Goal: Task Accomplishment & Management: Manage account settings

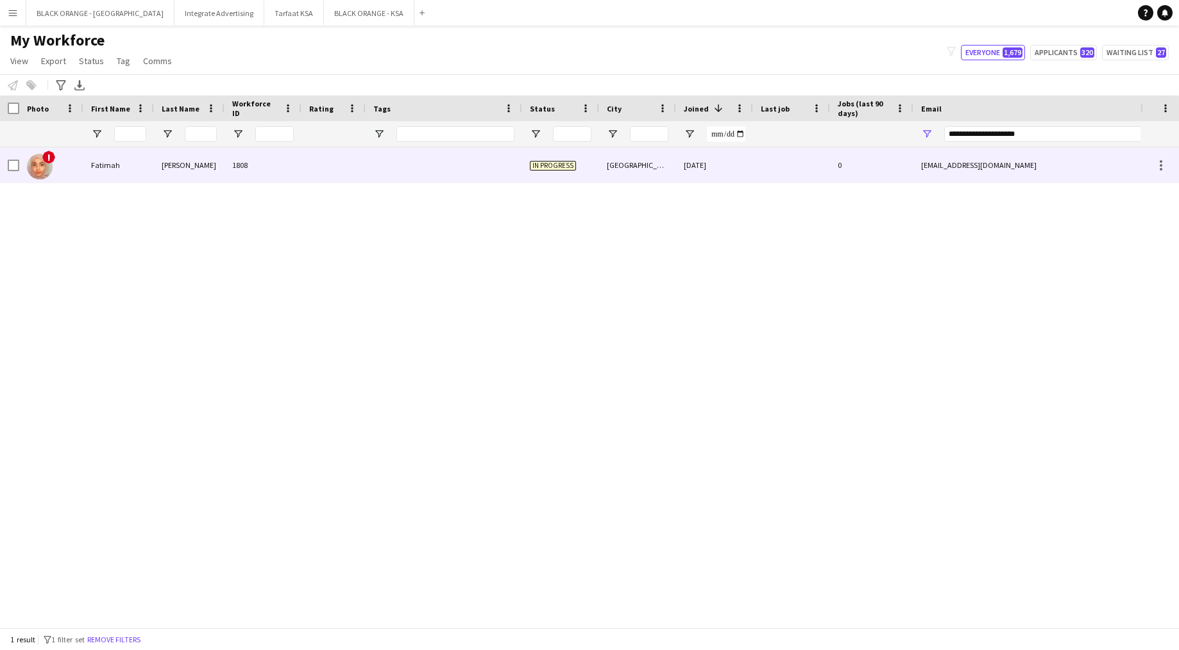
click at [425, 177] on div at bounding box center [444, 165] width 157 height 35
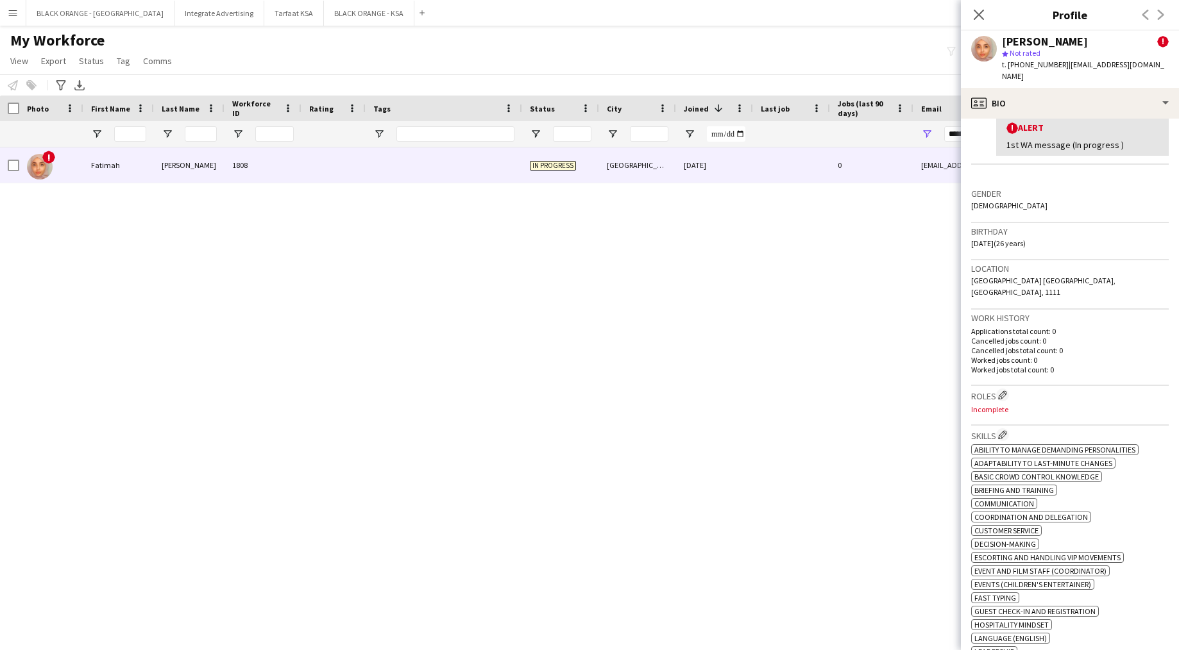
scroll to position [289, 0]
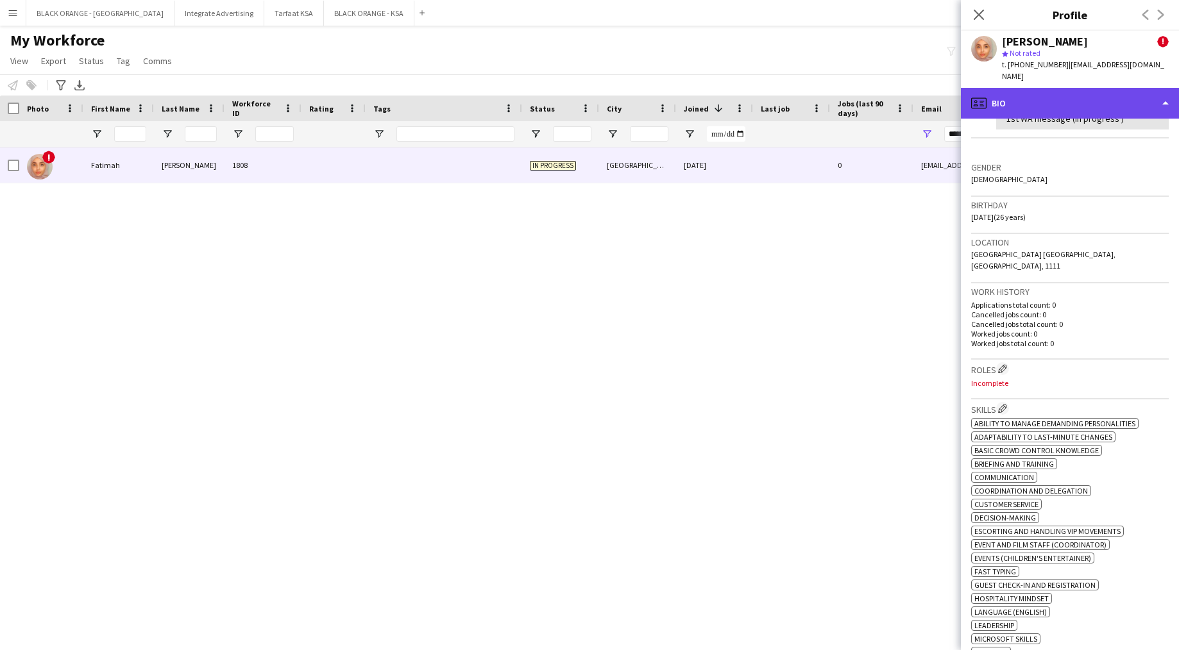
click at [1082, 92] on div "profile Bio" at bounding box center [1070, 103] width 218 height 31
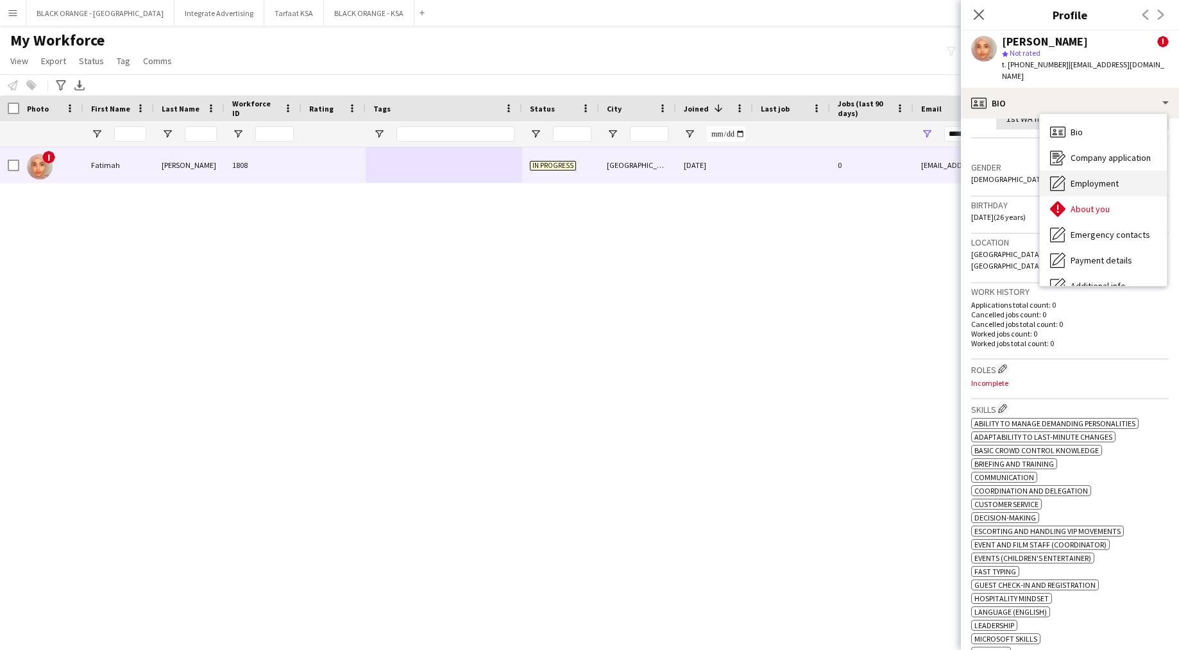
click at [1088, 183] on div "Employment Employment" at bounding box center [1103, 184] width 127 height 26
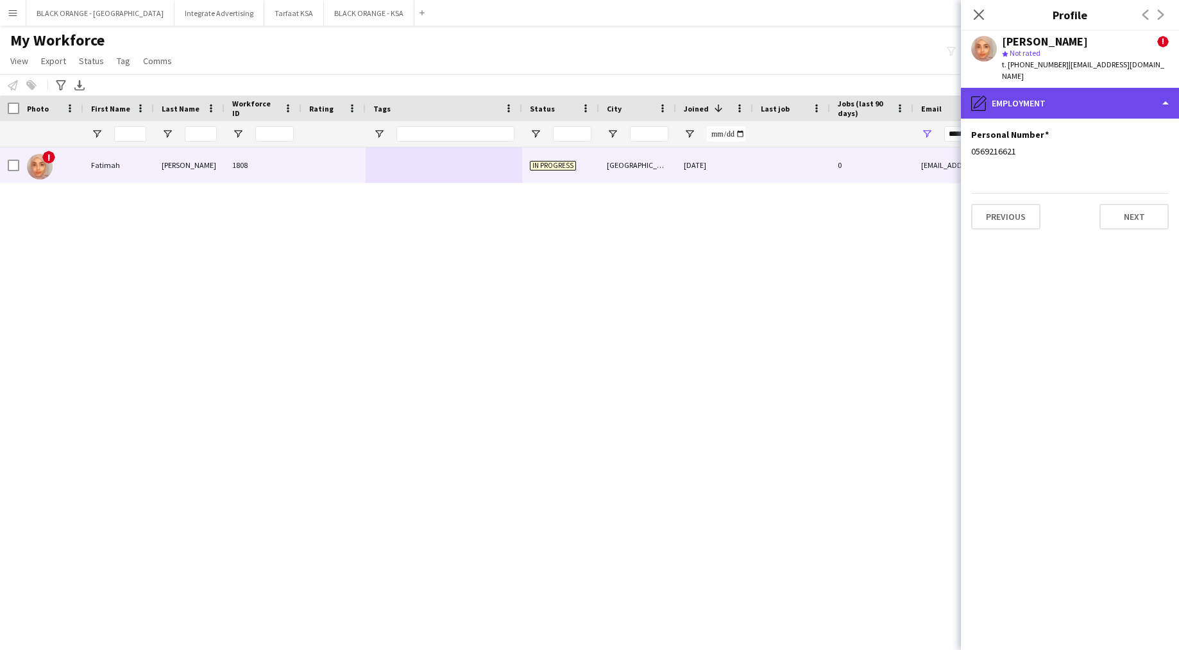
click at [1031, 104] on div "pencil4 Employment" at bounding box center [1070, 103] width 218 height 31
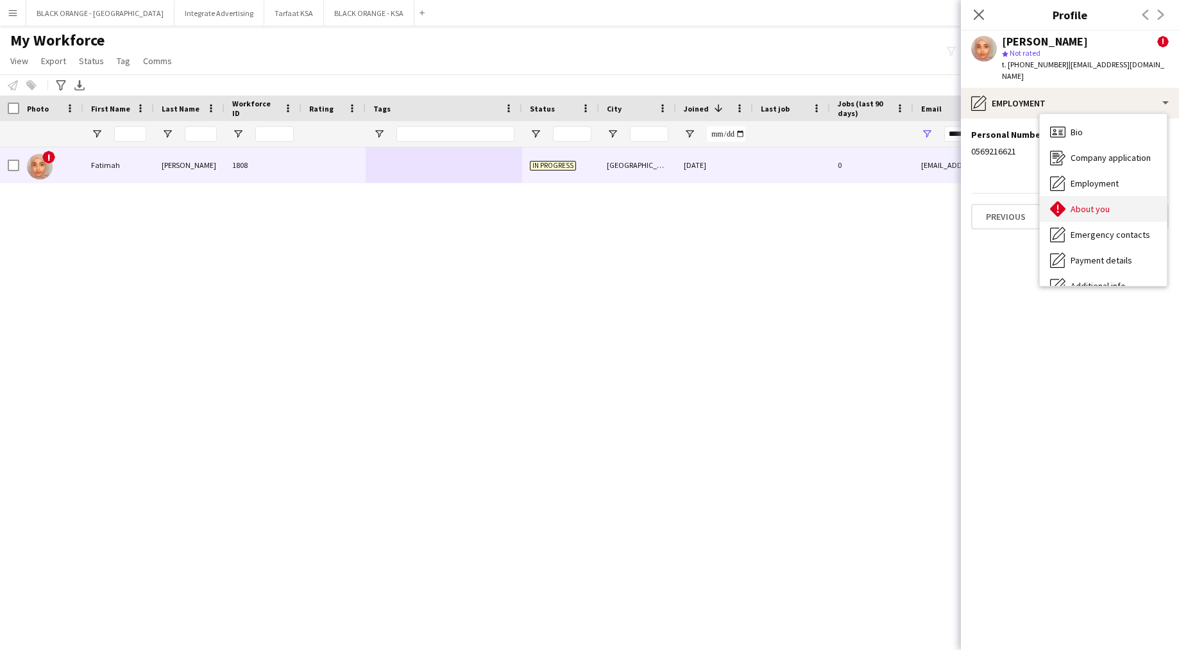
click at [1081, 203] on div "About you About you" at bounding box center [1103, 209] width 127 height 26
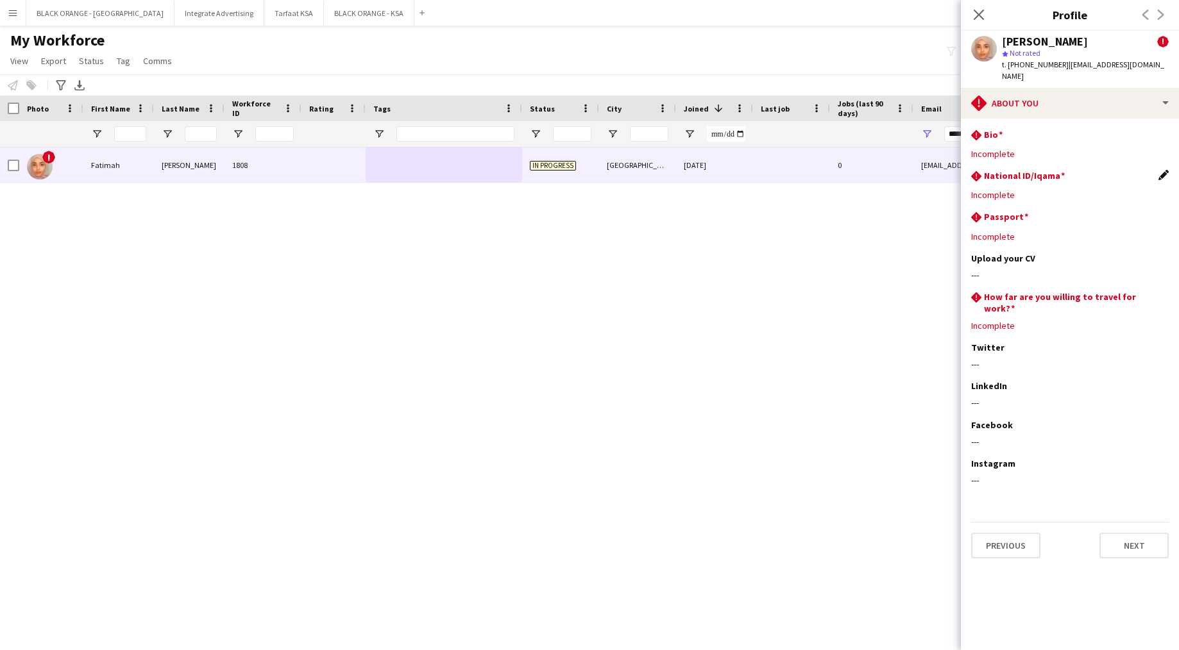
click at [1160, 170] on app-icon "Edit this field" at bounding box center [1163, 175] width 10 height 10
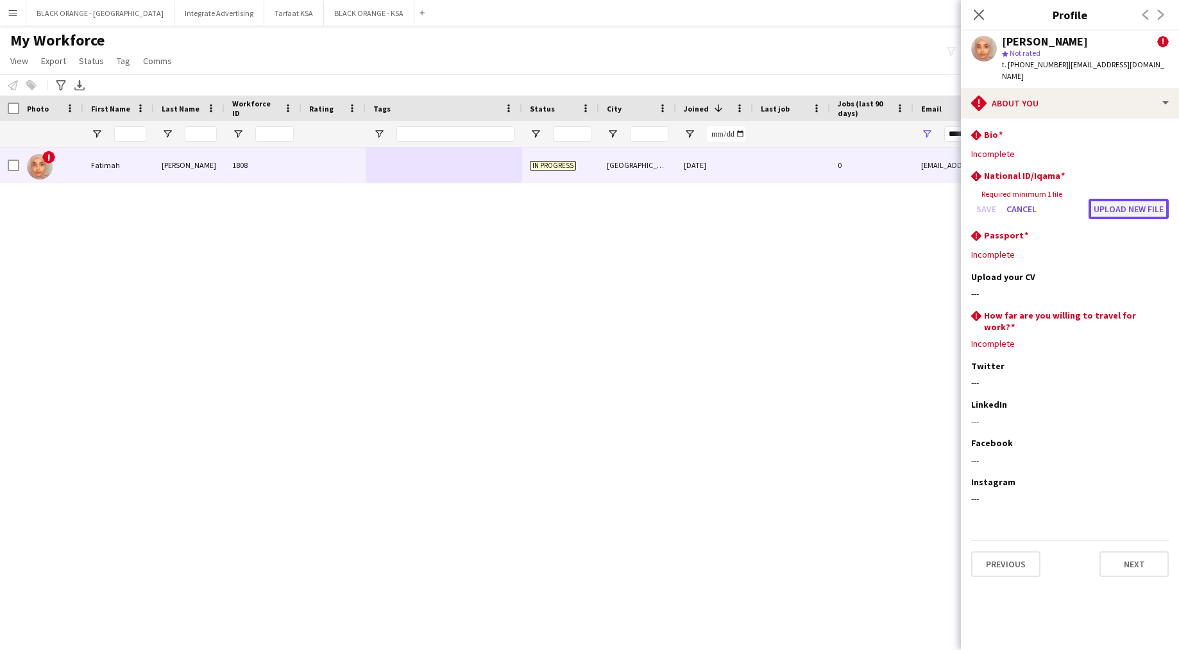
click at [1114, 201] on button "Upload new file" at bounding box center [1128, 209] width 80 height 21
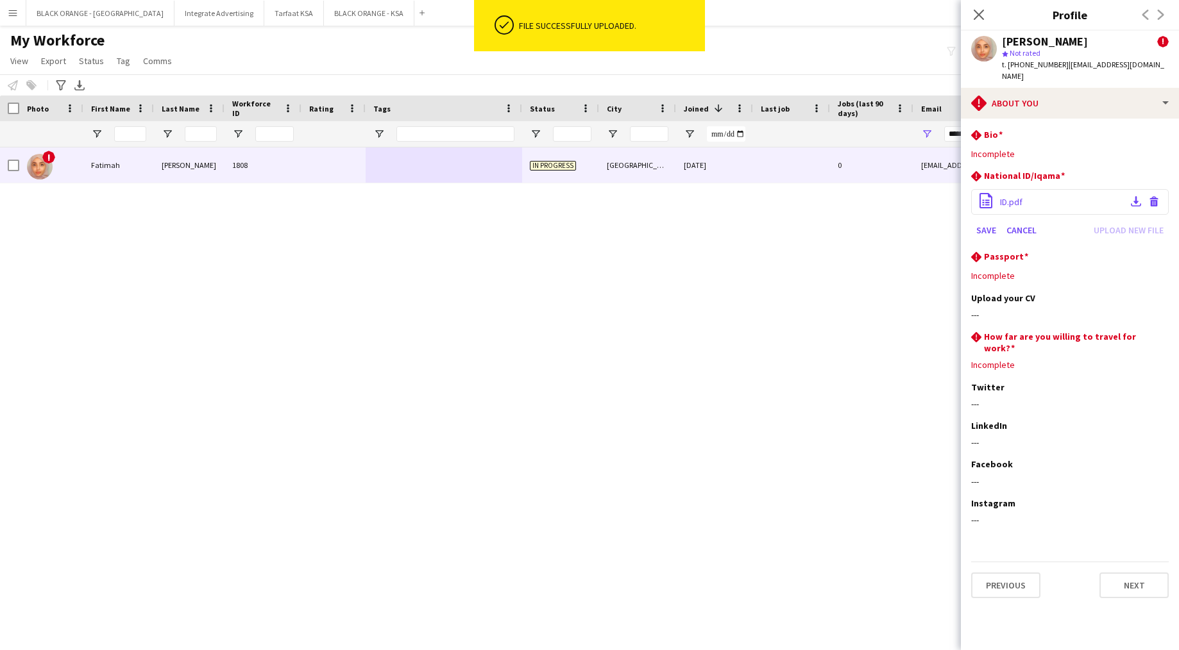
click at [1038, 189] on div "office-file-sheet ID.pdf Download file Delete file" at bounding box center [1070, 202] width 198 height 26
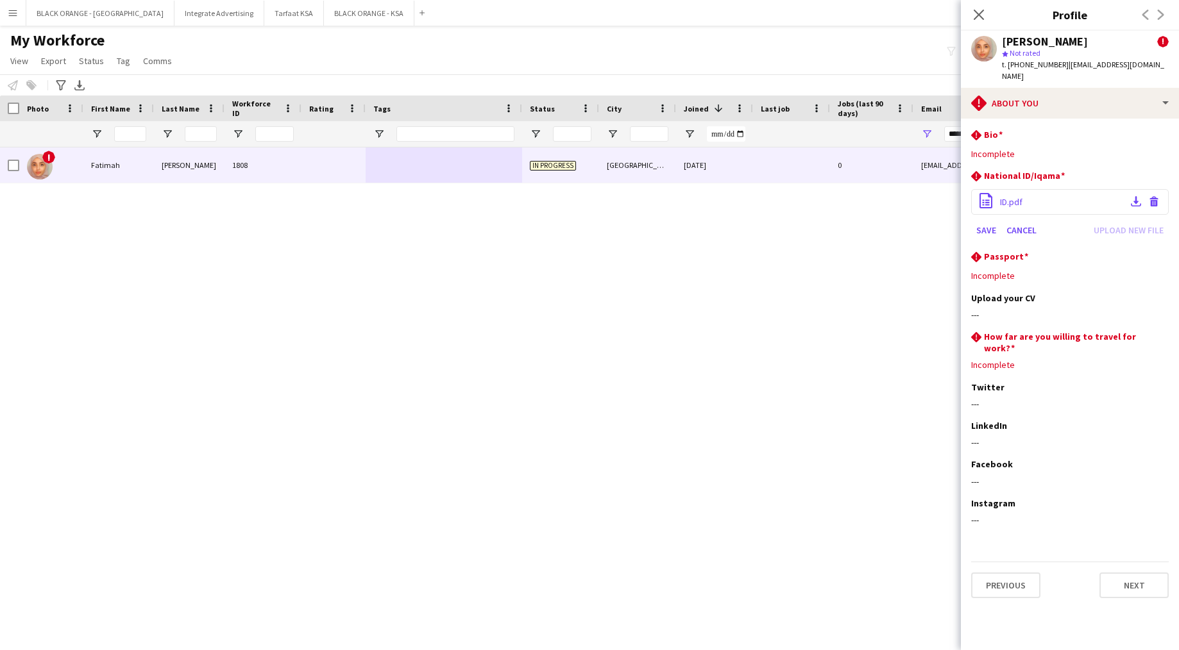
click at [1038, 189] on div "office-file-sheet ID.pdf Download file Delete file" at bounding box center [1070, 202] width 198 height 26
click at [989, 205] on icon at bounding box center [987, 205] width 4 height 1
click at [1167, 237] on div "rhombus-alert National ID/[GEOGRAPHIC_DATA] office-file-sheet ID.pdf Download f…" at bounding box center [1070, 210] width 198 height 81
click at [1166, 251] on div "rhombus-alert [GEOGRAPHIC_DATA] Edit this field" at bounding box center [1070, 258] width 198 height 14
click at [1099, 189] on div "office-file-sheet ID.pdf Download file Delete file" at bounding box center [1070, 202] width 198 height 26
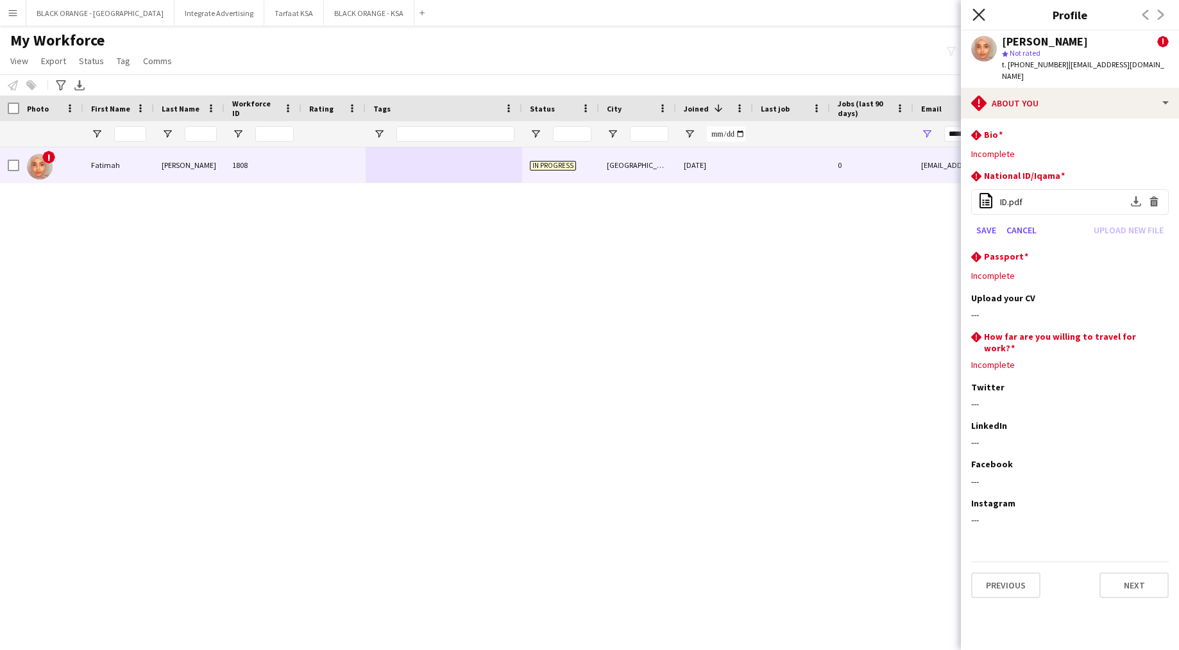
click at [977, 15] on icon "Close pop-in" at bounding box center [978, 14] width 12 height 12
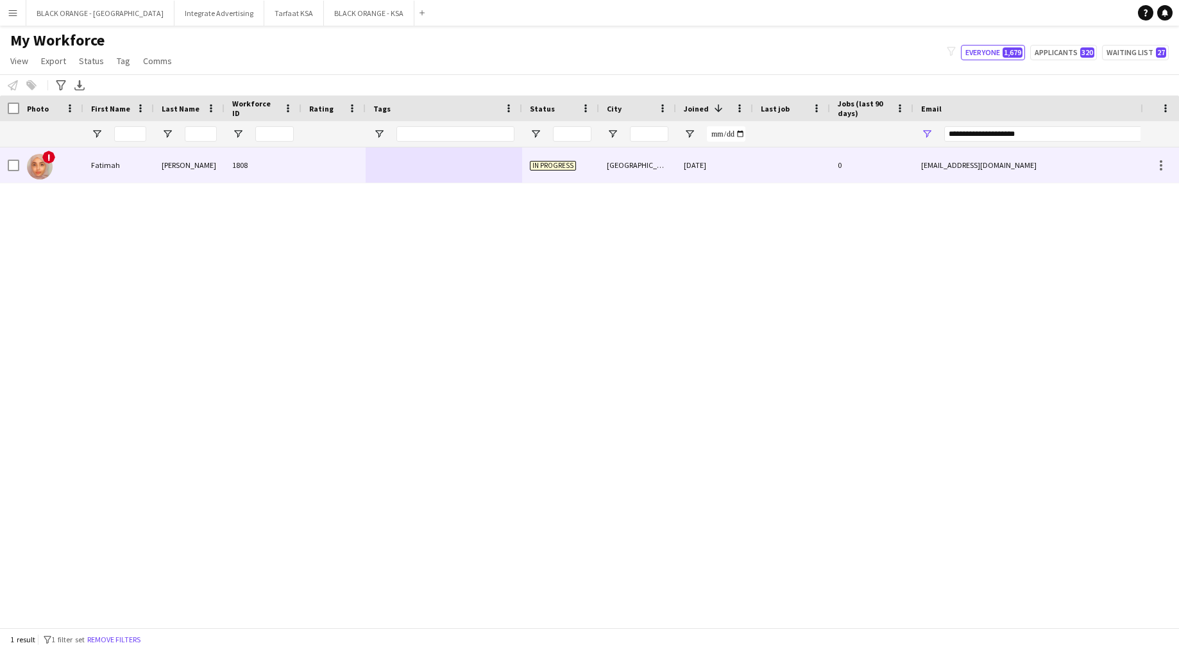
click at [307, 152] on div at bounding box center [333, 165] width 64 height 35
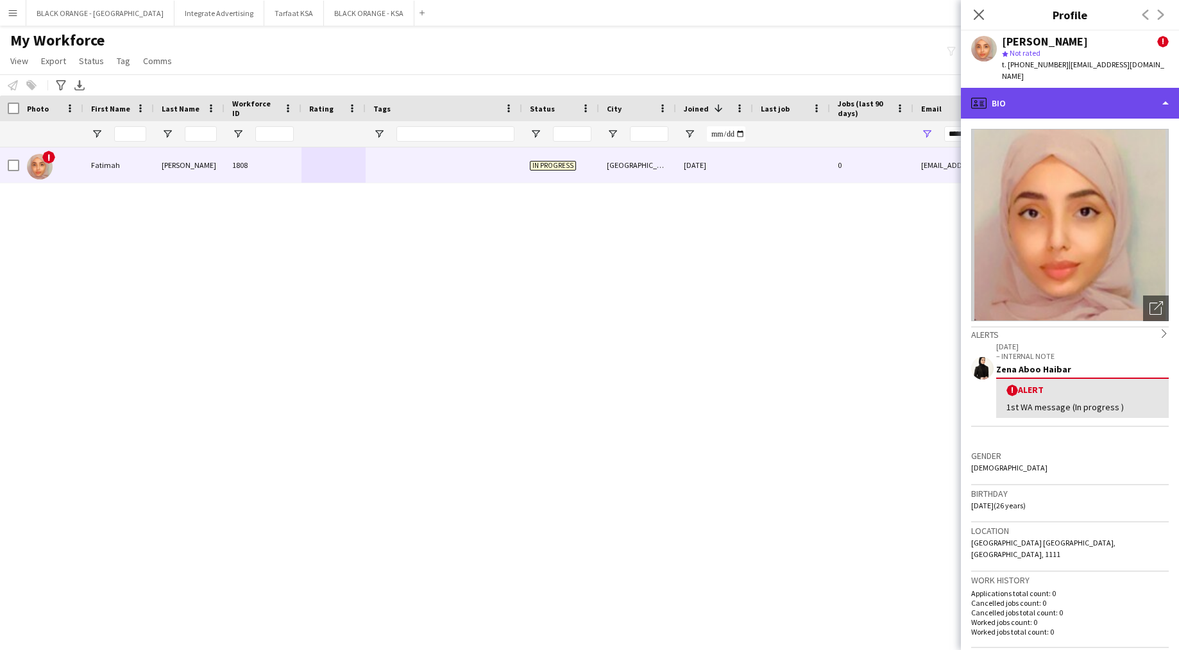
click at [1097, 97] on div "profile Bio" at bounding box center [1070, 103] width 218 height 31
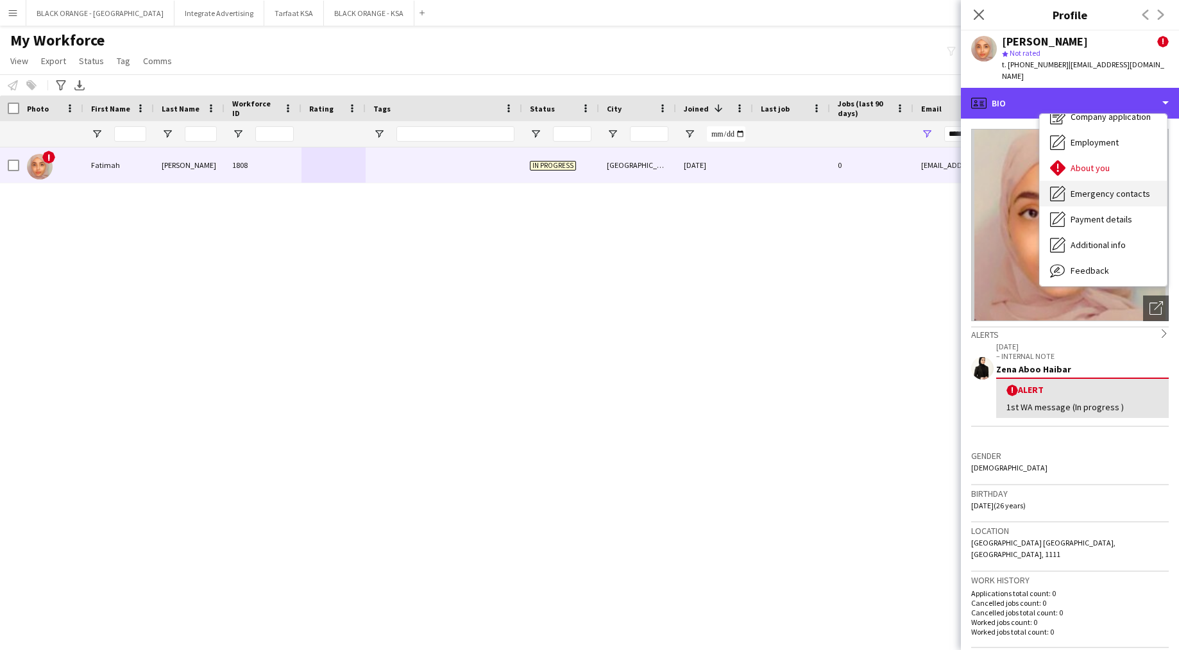
scroll to position [69, 0]
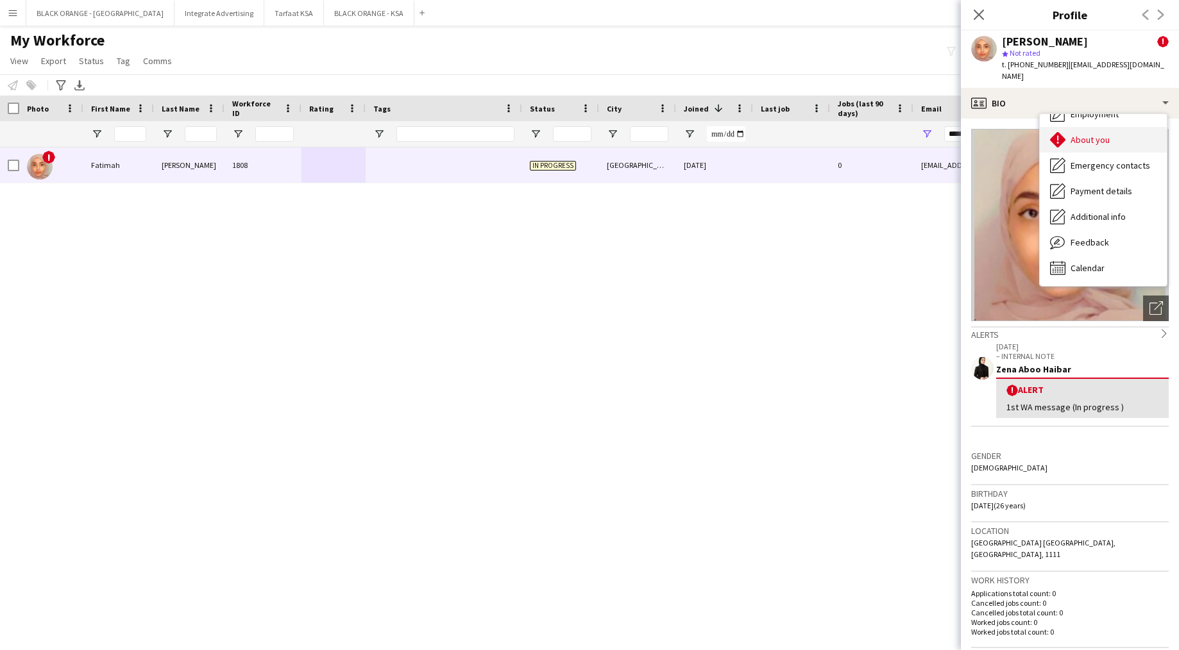
click at [1105, 135] on div "About you About you" at bounding box center [1103, 140] width 127 height 26
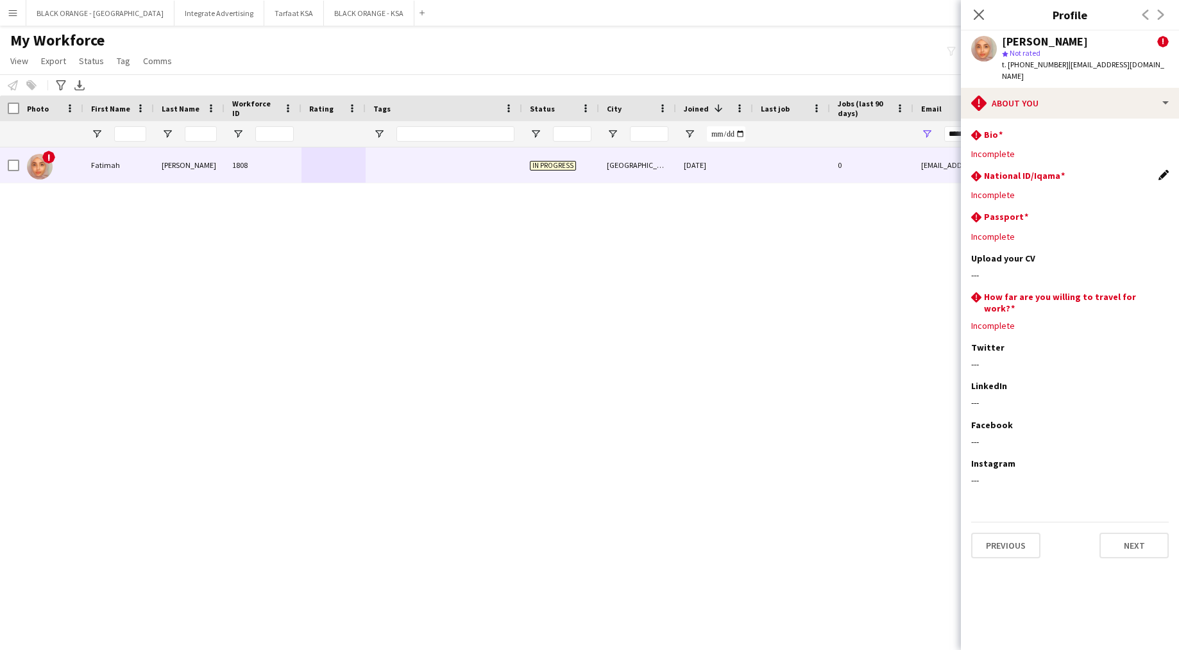
click at [1167, 170] on app-icon "Edit this field" at bounding box center [1163, 175] width 10 height 10
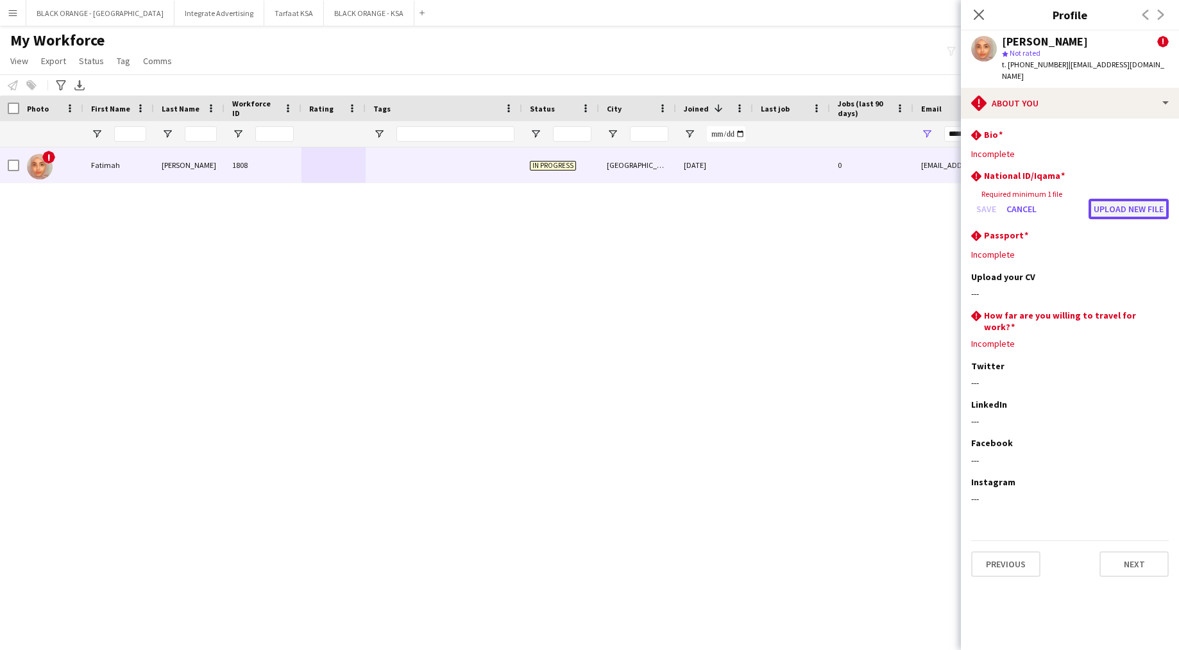
click at [1112, 199] on button "Upload new file" at bounding box center [1128, 209] width 80 height 21
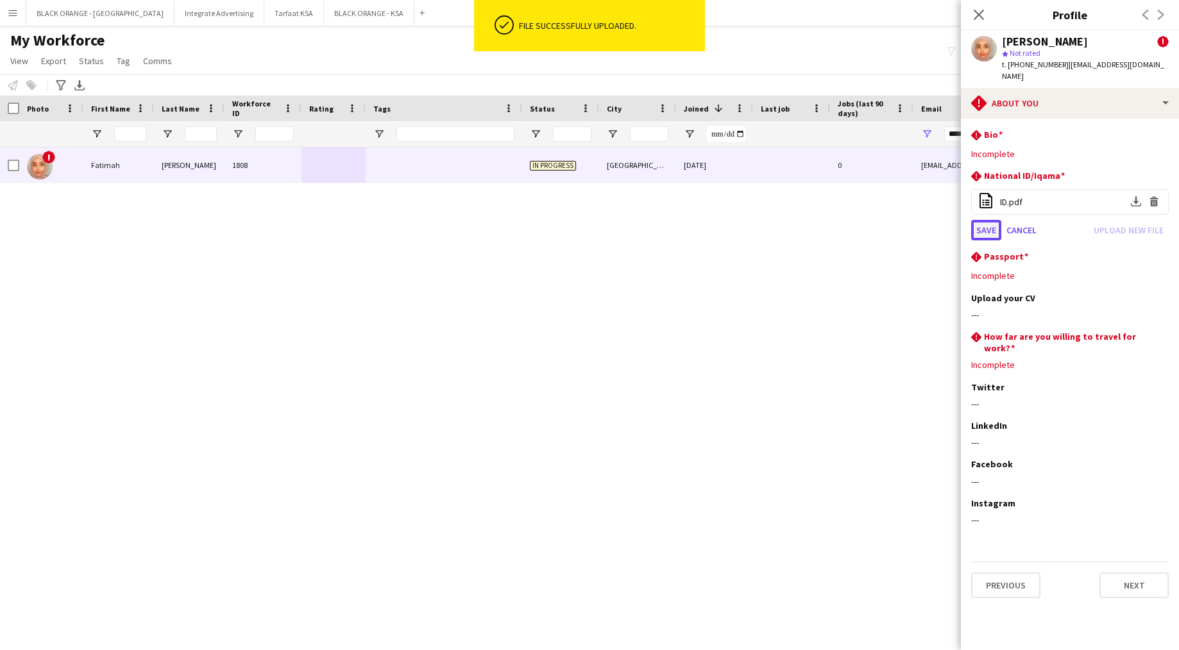
click at [982, 221] on button "Save" at bounding box center [986, 230] width 30 height 21
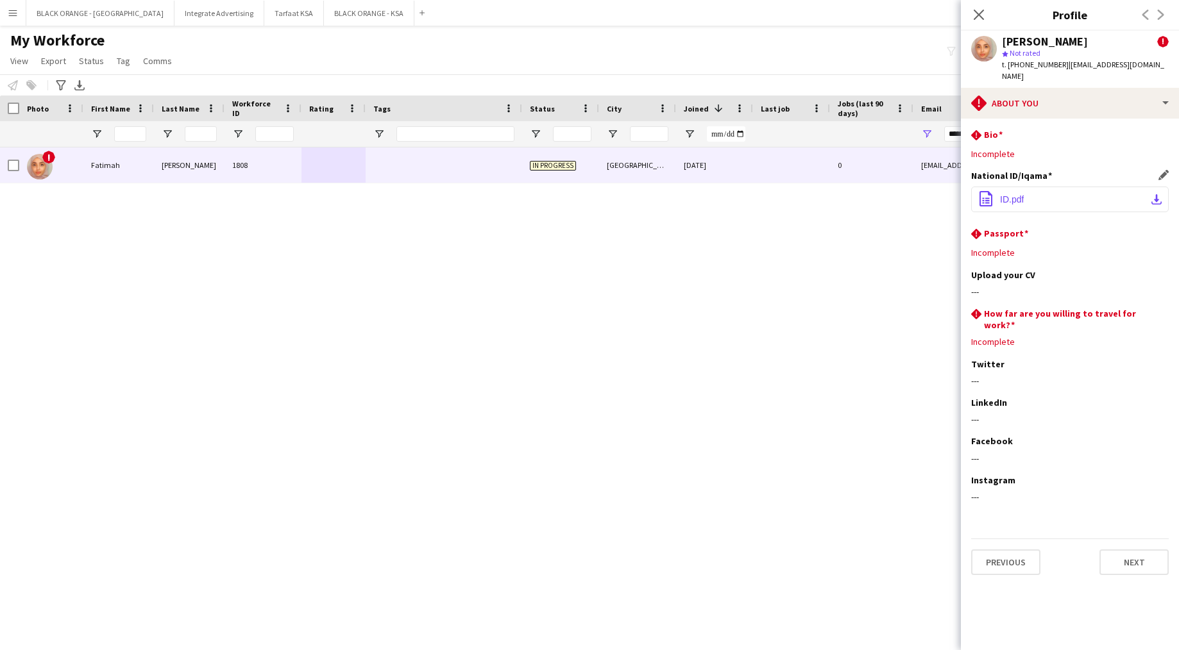
click at [1017, 194] on span "ID.pdf" at bounding box center [1012, 199] width 24 height 10
click at [1159, 194] on app-icon "download-bottom" at bounding box center [1156, 199] width 10 height 10
click at [1162, 228] on app-icon "Edit this field" at bounding box center [1163, 233] width 10 height 10
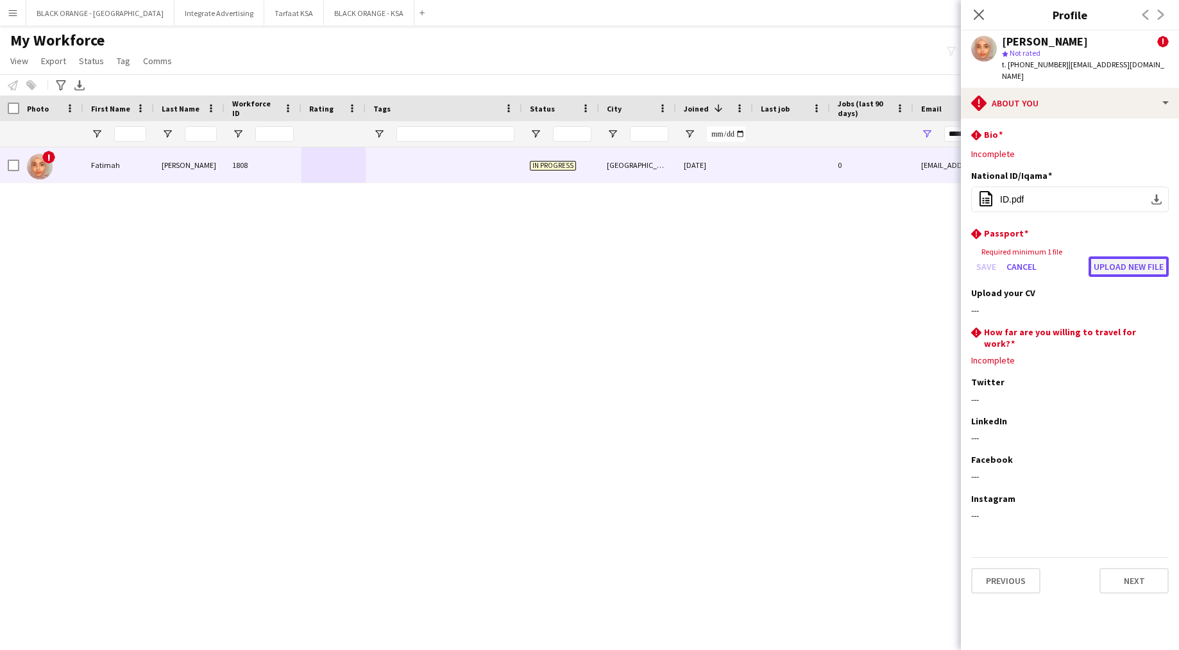
click at [1122, 258] on button "Upload new file" at bounding box center [1128, 267] width 80 height 21
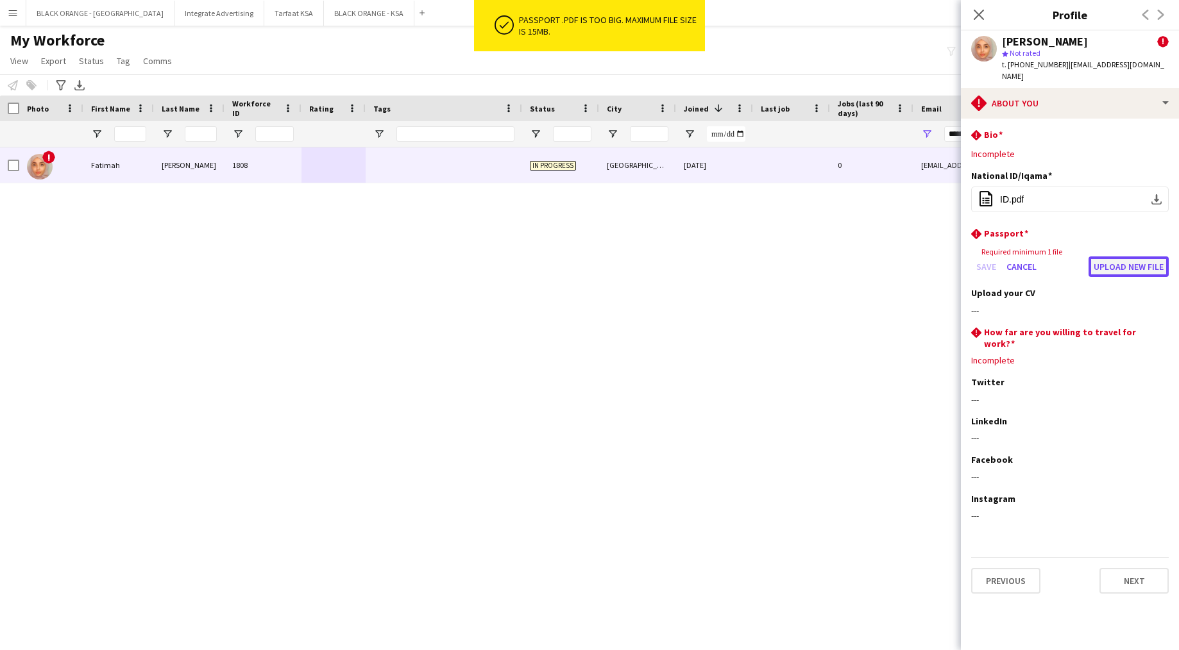
click at [1112, 257] on button "Upload new file" at bounding box center [1128, 267] width 80 height 21
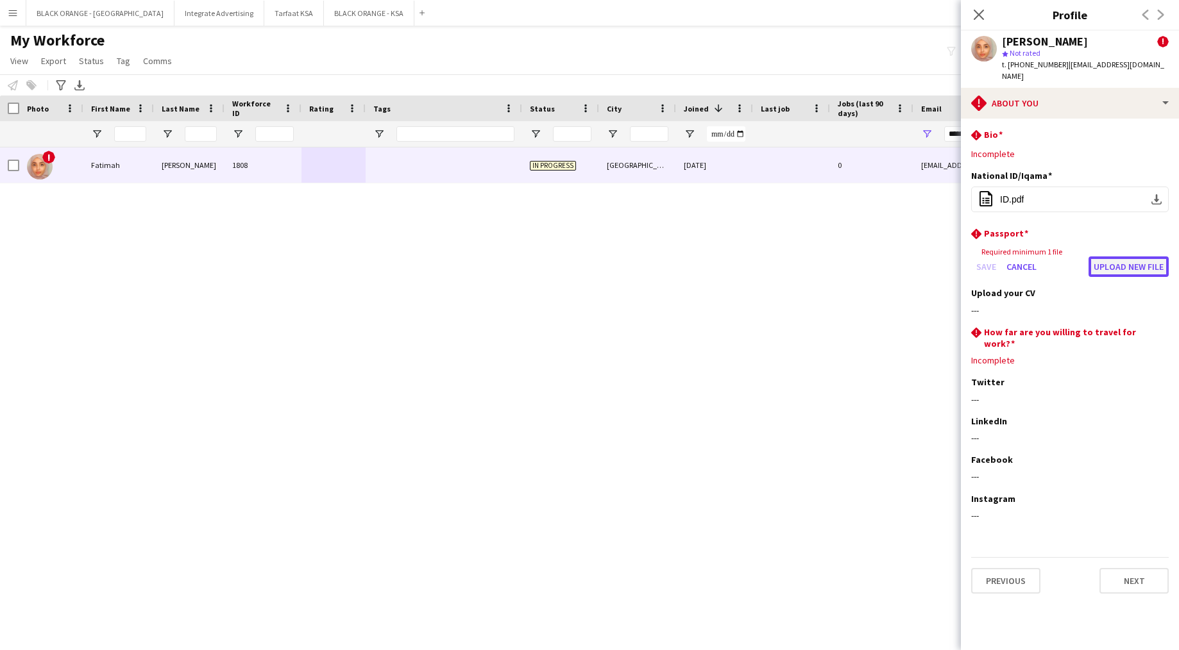
click at [1108, 257] on button "Upload new file" at bounding box center [1128, 267] width 80 height 21
click at [1162, 287] on div "Upload your CV Edit this field" at bounding box center [1070, 293] width 198 height 12
click at [1163, 287] on div "Upload your CV Edit this field" at bounding box center [1070, 293] width 198 height 12
click at [1001, 287] on h3 "Upload your CV" at bounding box center [1003, 293] width 64 height 12
click at [1019, 257] on button "Cancel" at bounding box center [1021, 267] width 40 height 21
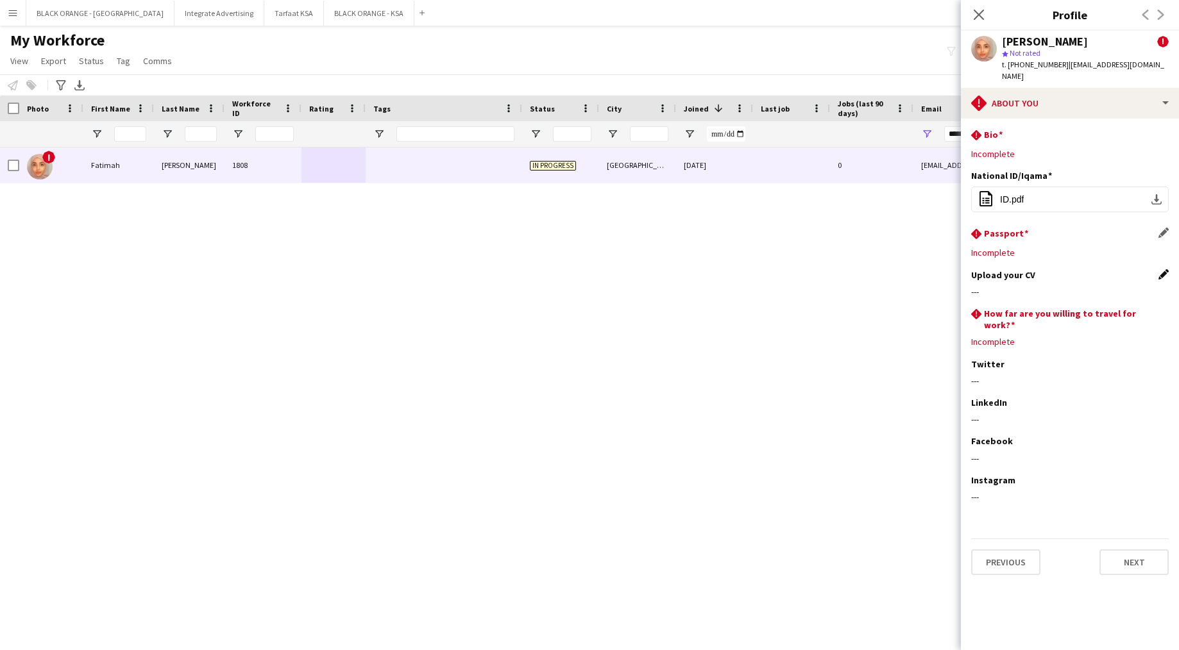
click at [1162, 269] on app-icon "Edit this field" at bounding box center [1163, 274] width 10 height 10
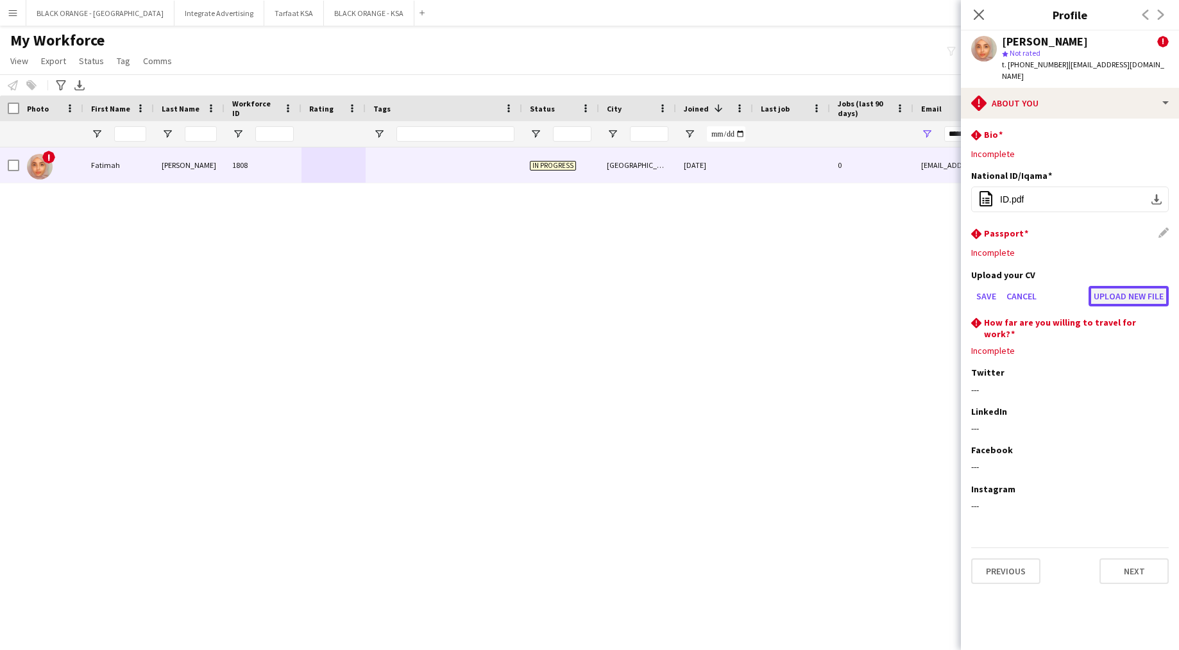
click at [1103, 286] on button "Upload new file" at bounding box center [1128, 296] width 80 height 21
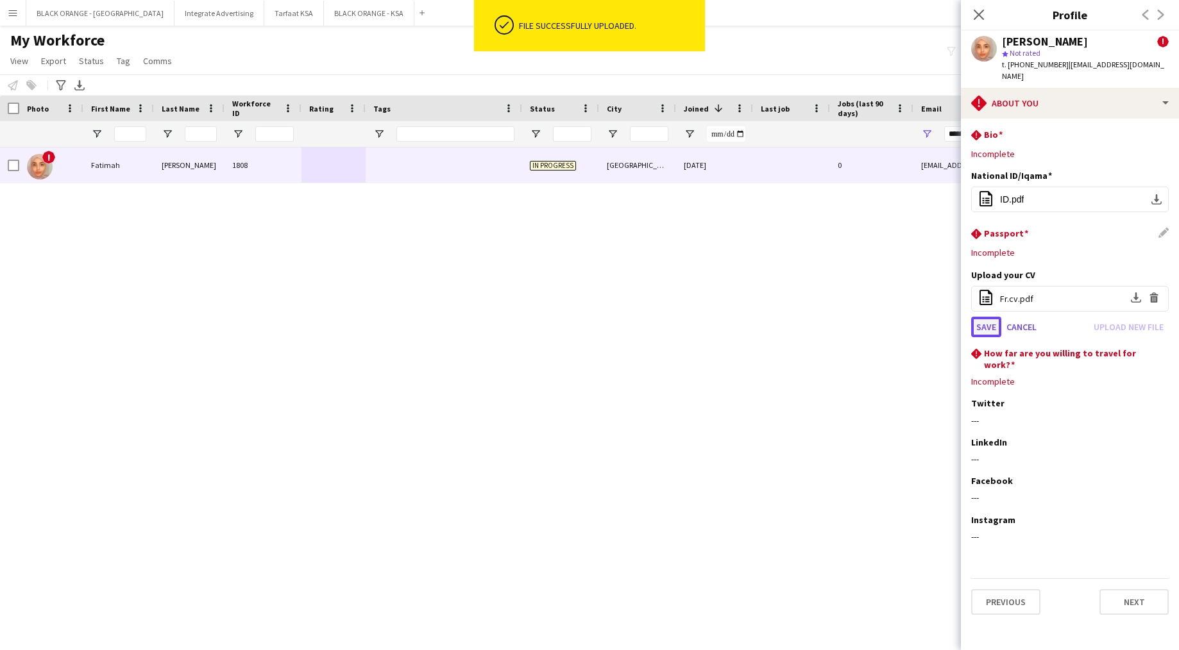
click at [985, 318] on button "Save" at bounding box center [986, 327] width 30 height 21
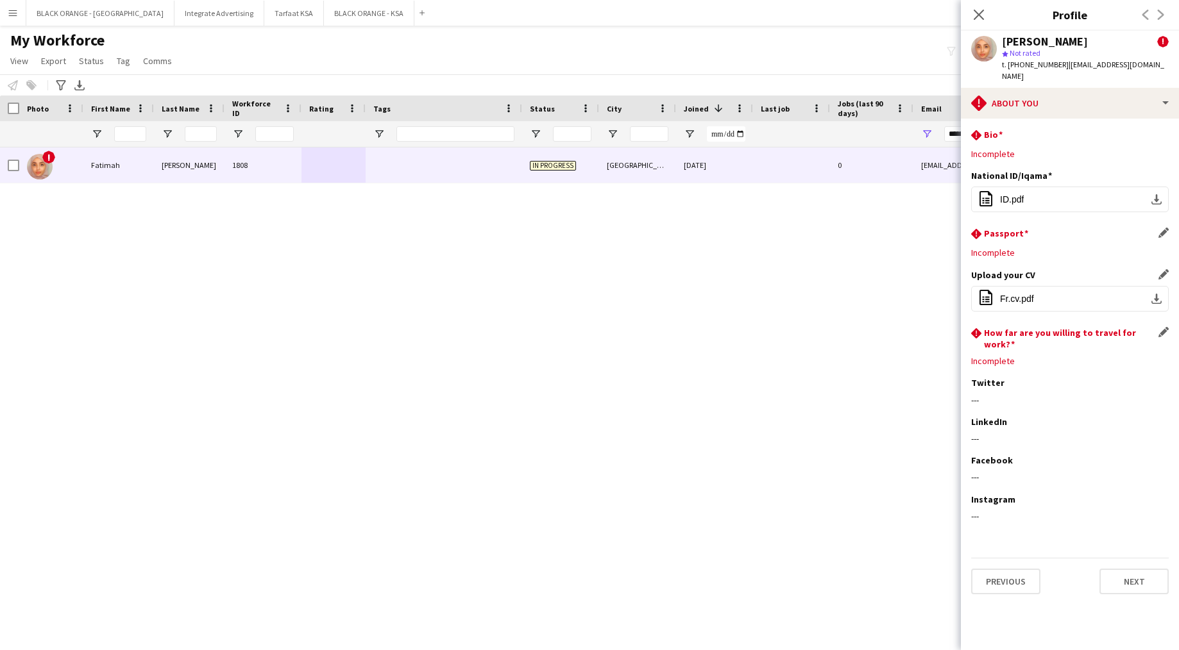
click at [1165, 327] on app-icon "Edit this field" at bounding box center [1163, 332] width 10 height 10
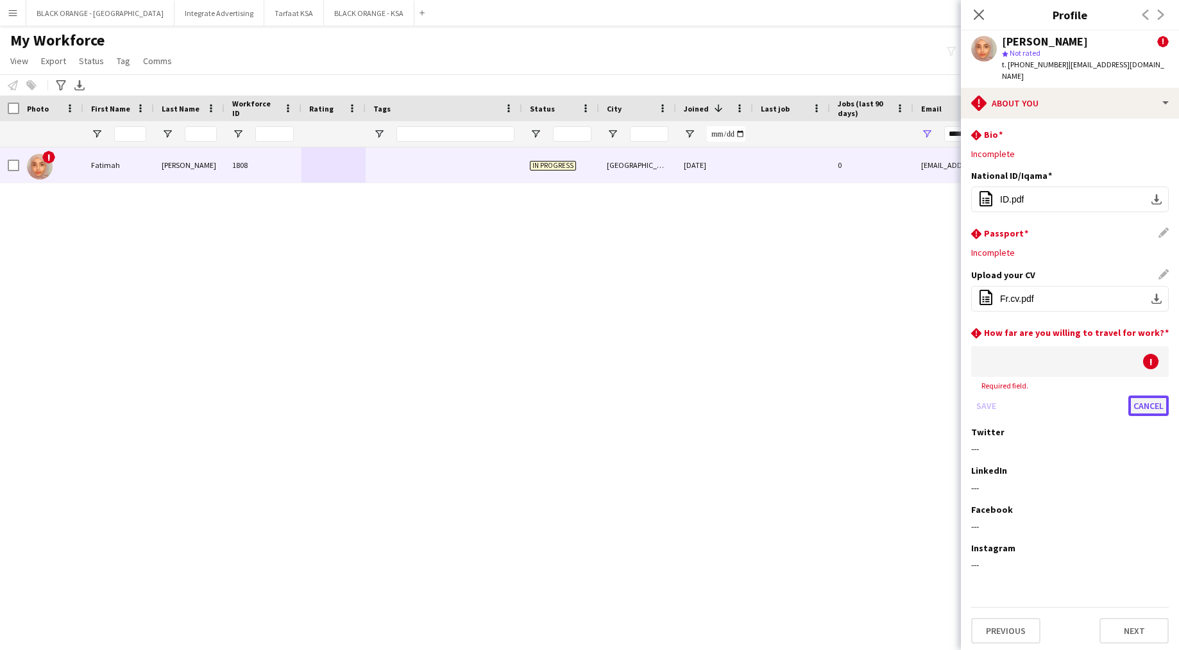
click at [1151, 396] on button "Cancel" at bounding box center [1148, 406] width 40 height 21
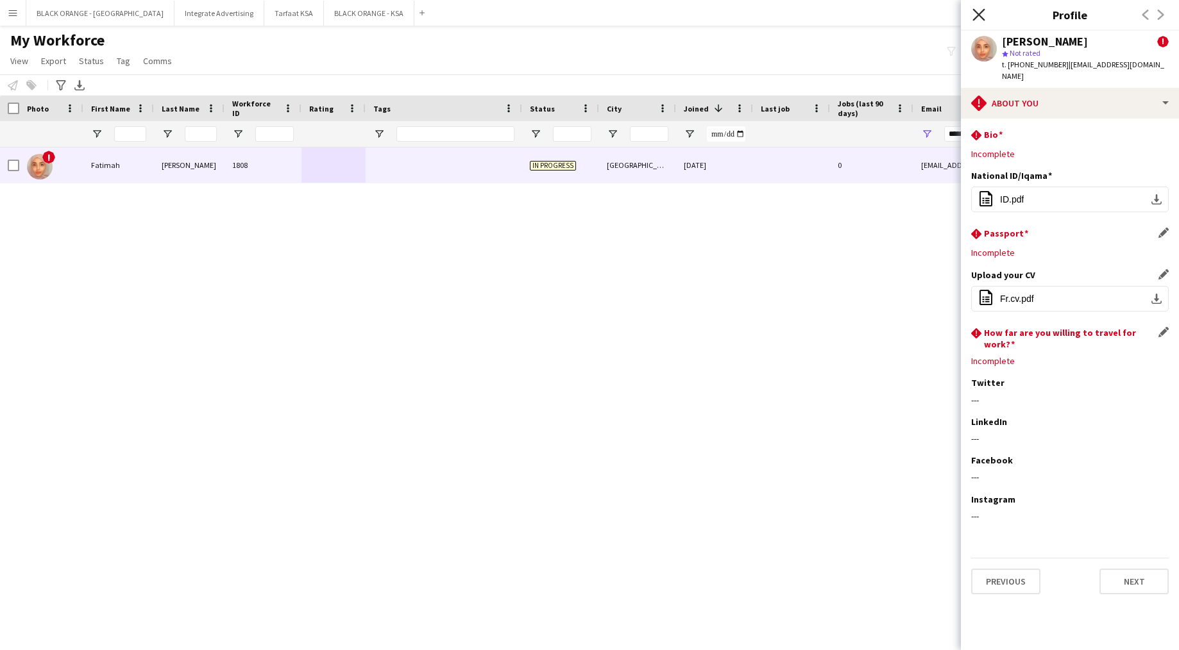
click at [976, 9] on icon "Close pop-in" at bounding box center [978, 14] width 12 height 12
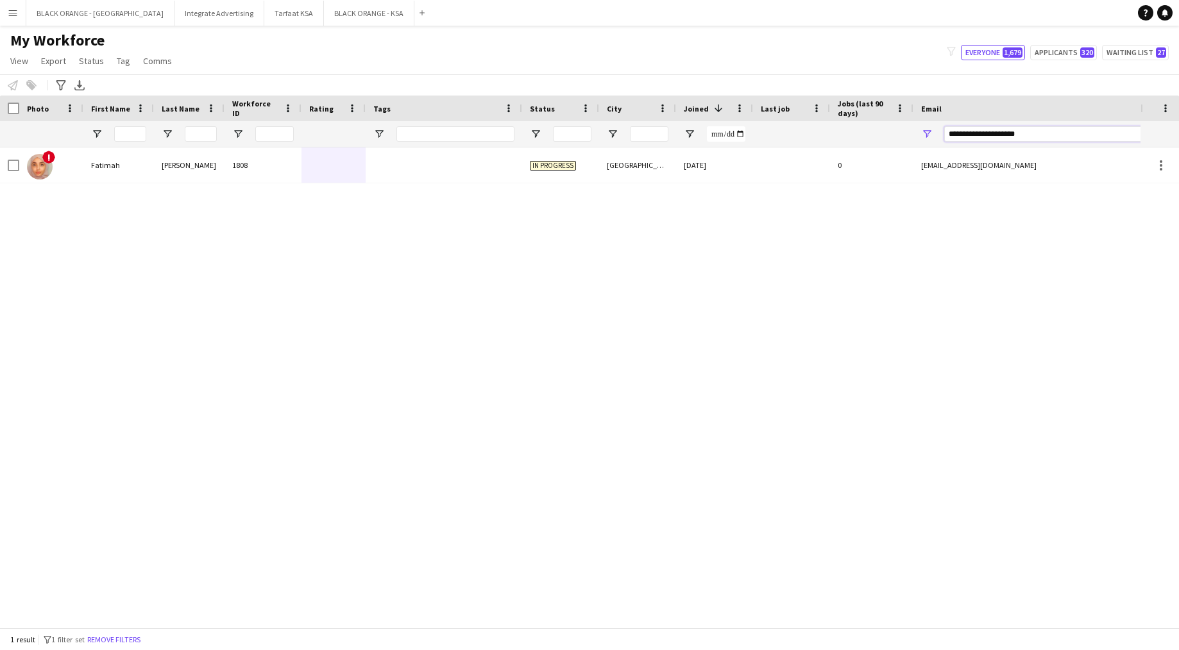
drag, startPoint x: 1047, startPoint y: 128, endPoint x: 897, endPoint y: 148, distance: 151.4
click at [897, 148] on div "Workforce Details Photo First Name" at bounding box center [589, 362] width 1179 height 532
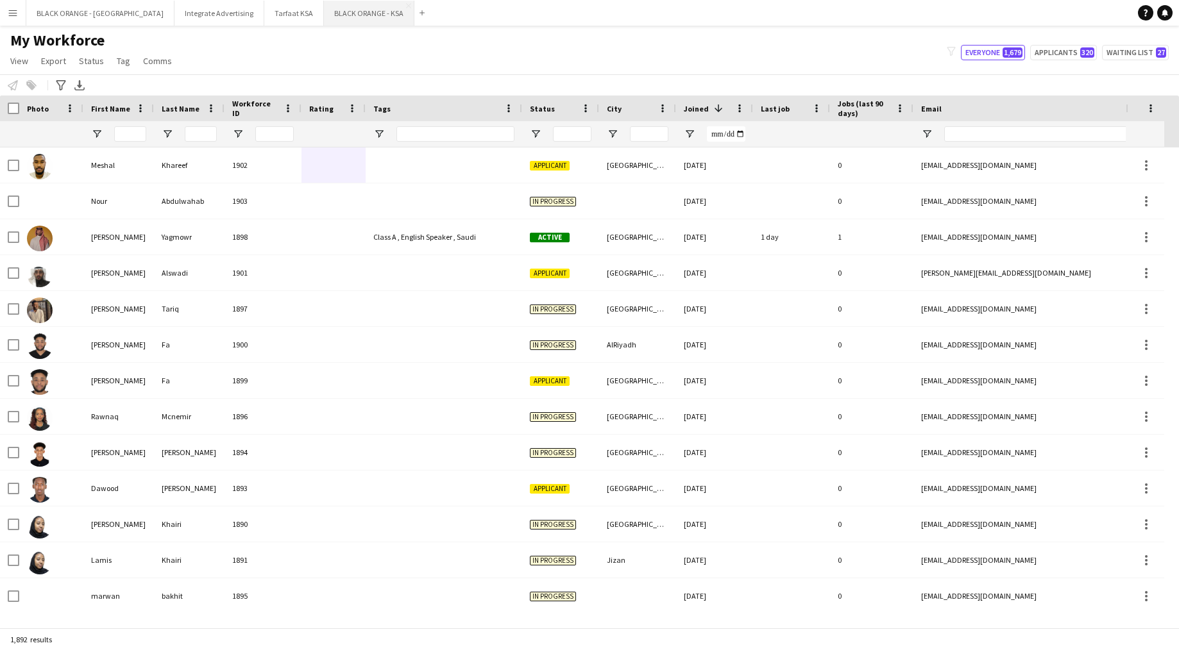
click at [324, 15] on button "BLACK ORANGE - KSA Close" at bounding box center [369, 13] width 90 height 25
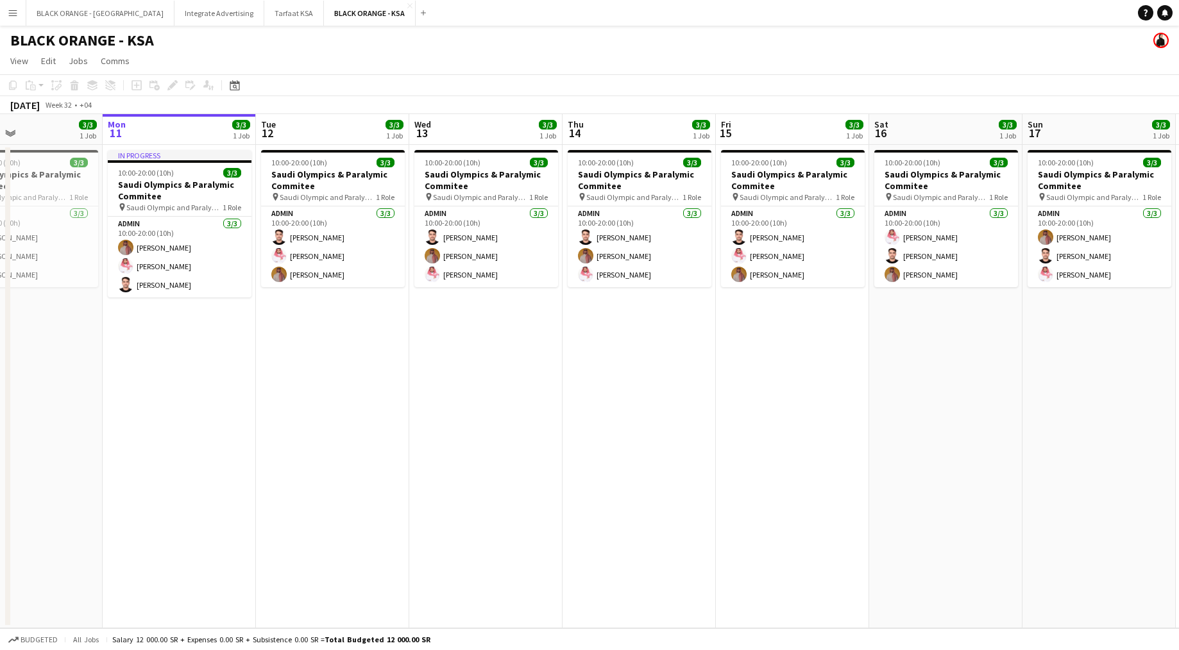
scroll to position [0, 327]
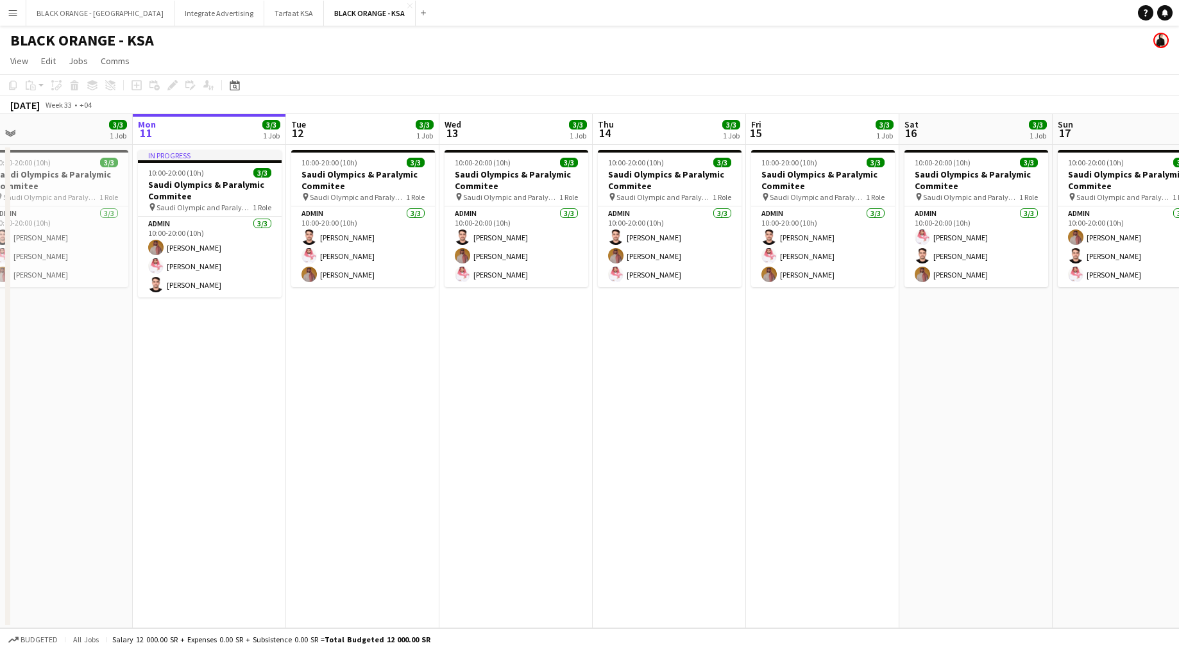
drag, startPoint x: 850, startPoint y: 270, endPoint x: 829, endPoint y: 276, distance: 22.1
click at [829, 276] on app-calendar-viewport "Fri 8 Sat 9 Sun 10 3/3 1 Job Mon 11 3/3 1 Job Tue 12 3/3 1 Job Wed 13 3/3 1 Job…" at bounding box center [589, 371] width 1179 height 514
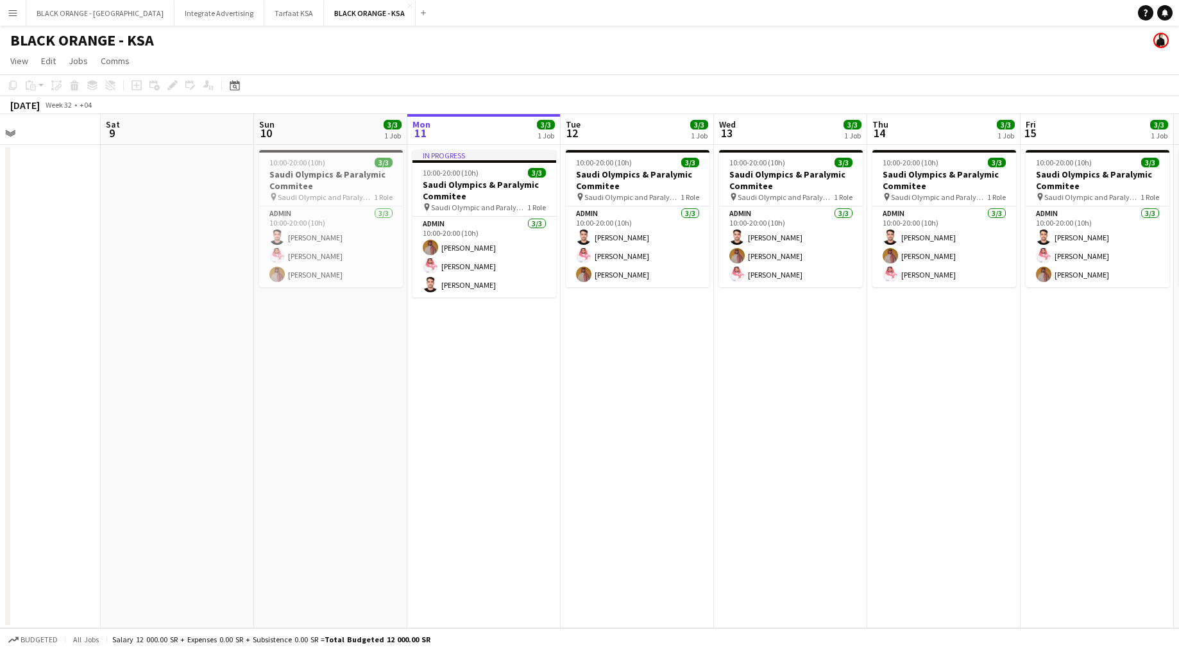
drag, startPoint x: 254, startPoint y: 403, endPoint x: 690, endPoint y: 390, distance: 436.4
click at [690, 390] on app-calendar-viewport "Wed 6 Thu 7 Fri 8 Sat 9 Sun 10 3/3 1 Job Mon 11 3/3 1 Job Tue 12 3/3 1 Job Wed …" at bounding box center [589, 371] width 1179 height 514
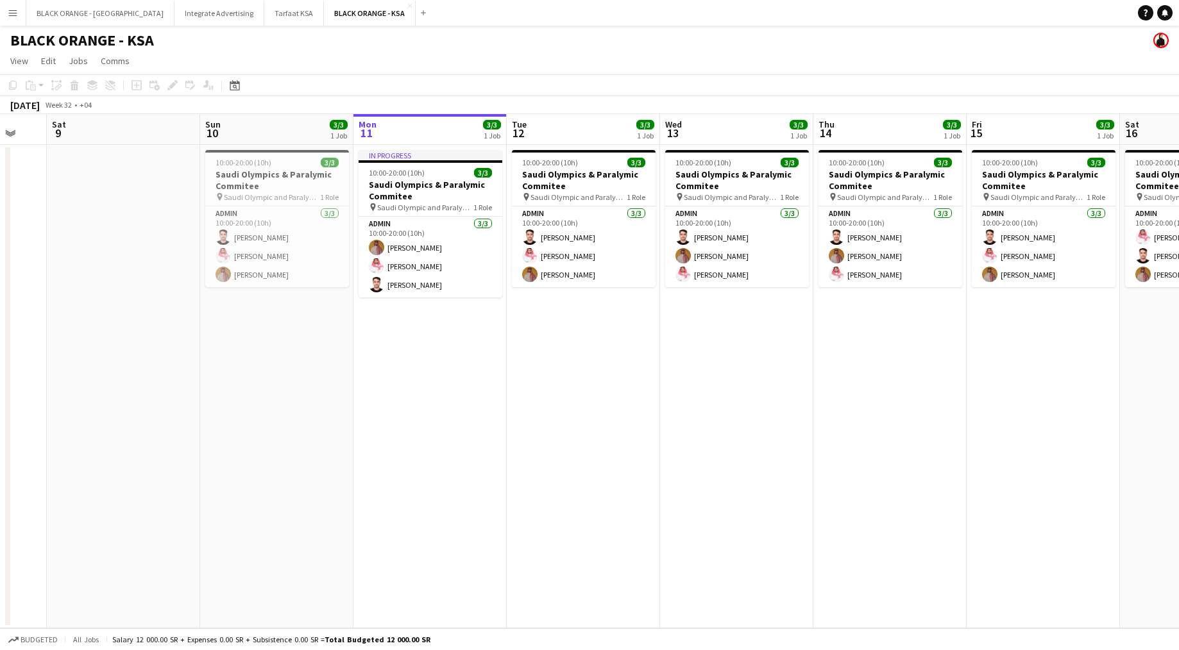
drag, startPoint x: 669, startPoint y: 385, endPoint x: 409, endPoint y: 391, distance: 260.5
click at [418, 391] on app-calendar-viewport "Tue 5 Wed 6 Thu 7 Fri 8 Sat 9 Sun 10 3/3 1 Job Mon 11 3/3 1 Job Tue 12 3/3 1 Jo…" at bounding box center [589, 371] width 1179 height 514
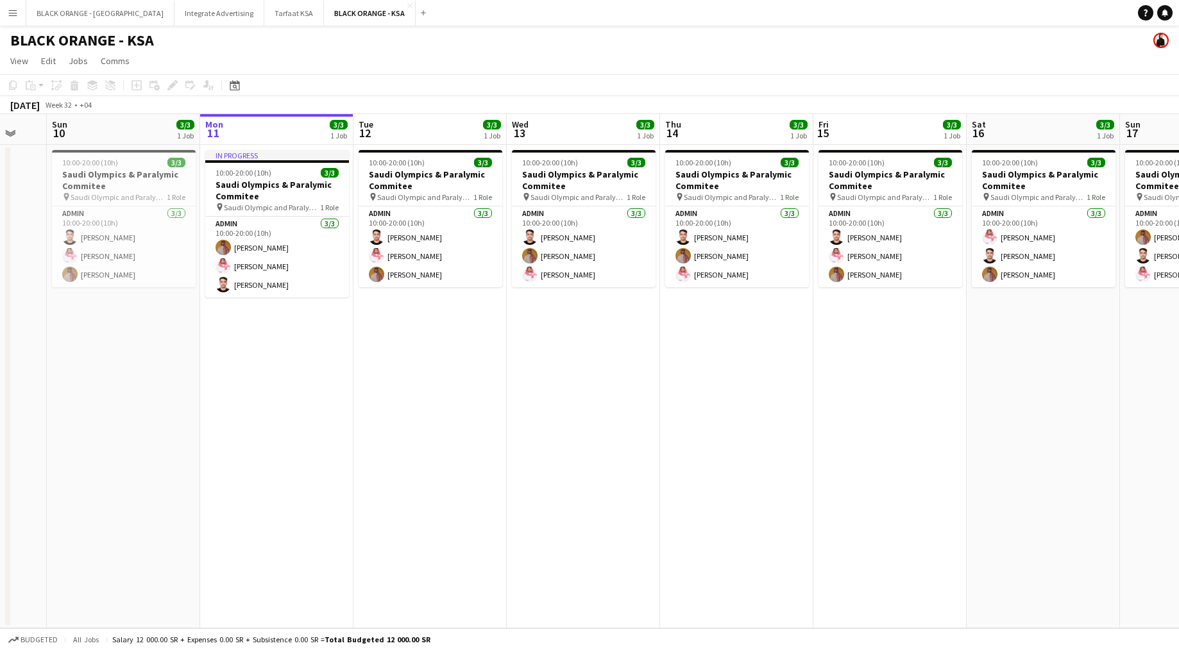
scroll to position [0, 449]
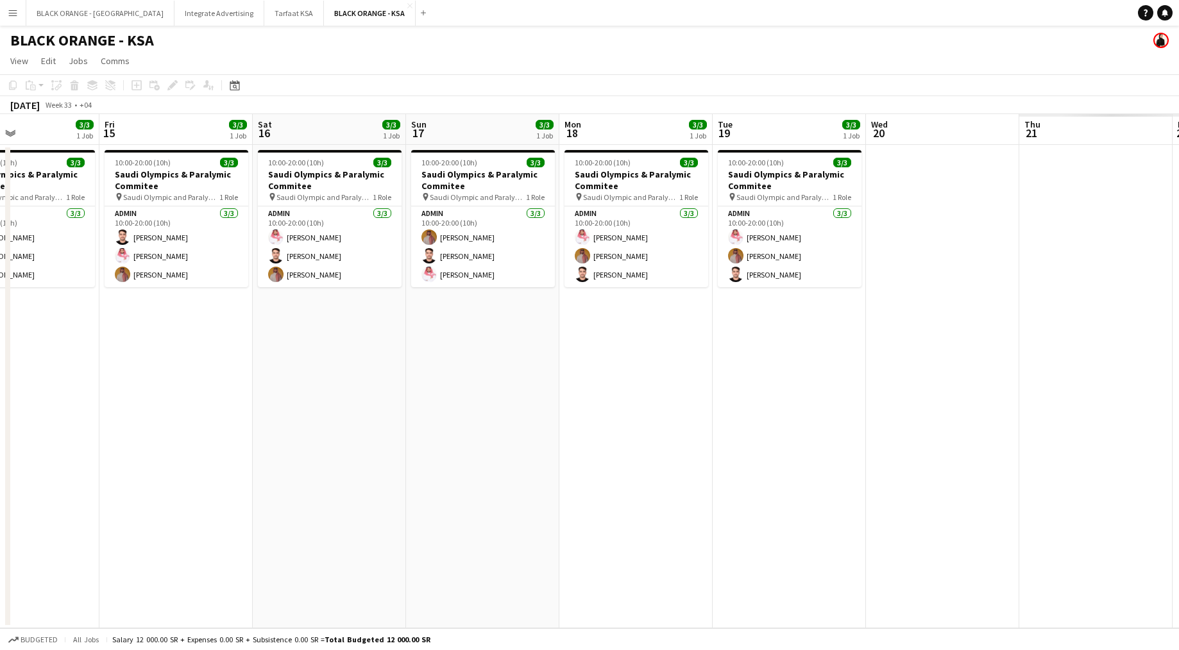
drag, startPoint x: 876, startPoint y: 346, endPoint x: 45, endPoint y: 384, distance: 832.1
click at [45, 384] on app-calendar-viewport "Mon 11 3/3 1 Job Tue 12 3/3 1 Job Wed 13 3/3 1 Job Thu 14 3/3 1 Job Fri 15 3/3 …" at bounding box center [589, 371] width 1179 height 514
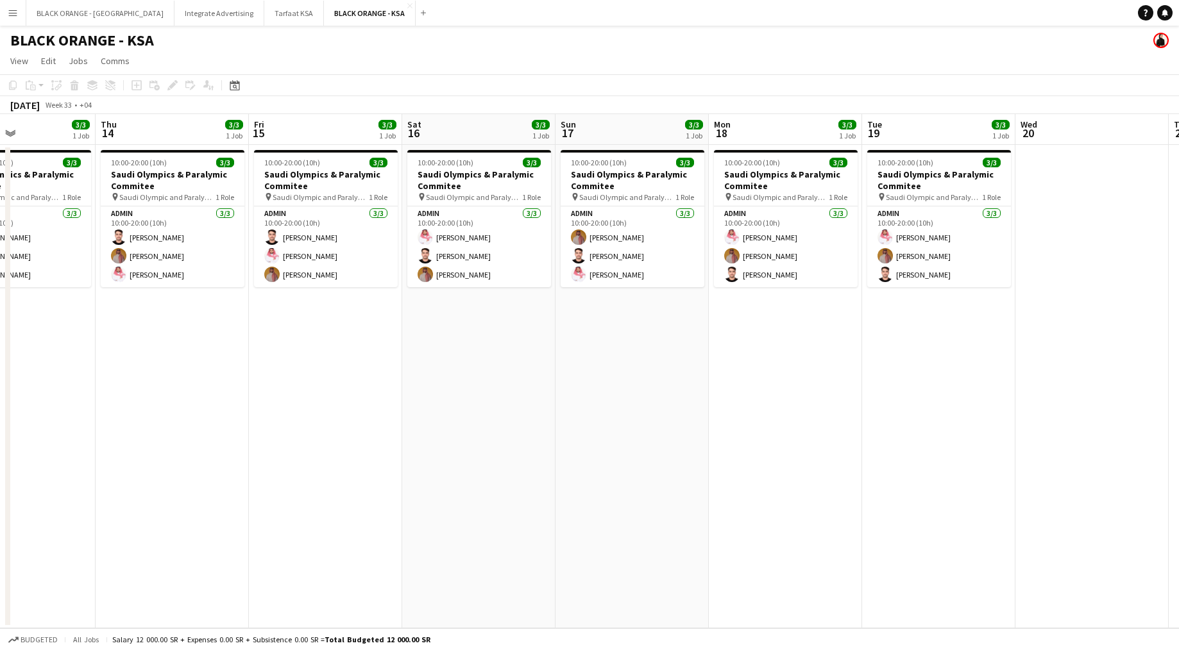
drag, startPoint x: 378, startPoint y: 386, endPoint x: 298, endPoint y: 330, distance: 98.2
click at [644, 359] on app-calendar-viewport "Mon 11 3/3 1 Job Tue 12 3/3 1 Job Wed 13 3/3 1 Job Thu 14 3/3 1 Job Fri 15 3/3 …" at bounding box center [589, 371] width 1179 height 514
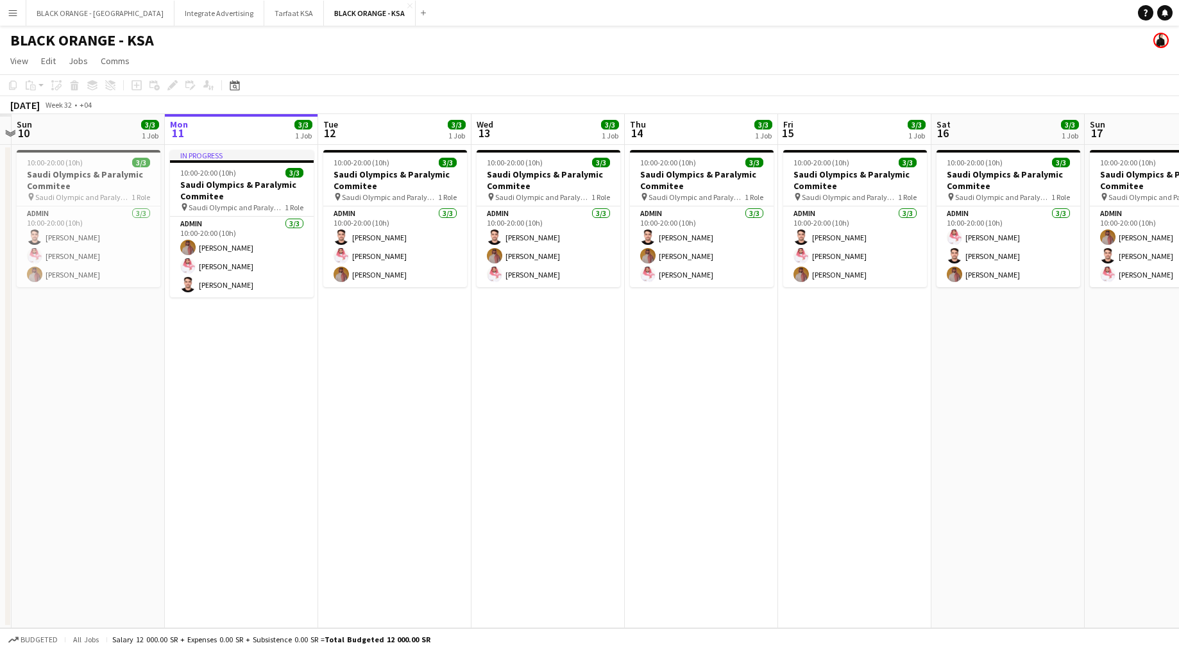
drag, startPoint x: 95, startPoint y: 485, endPoint x: 335, endPoint y: 424, distance: 248.1
click at [479, 476] on app-calendar-viewport "Fri 8 Sat 9 Sun 10 3/3 1 Job Mon 11 3/3 1 Job Tue 12 3/3 1 Job Wed 13 3/3 1 Job…" at bounding box center [589, 371] width 1179 height 514
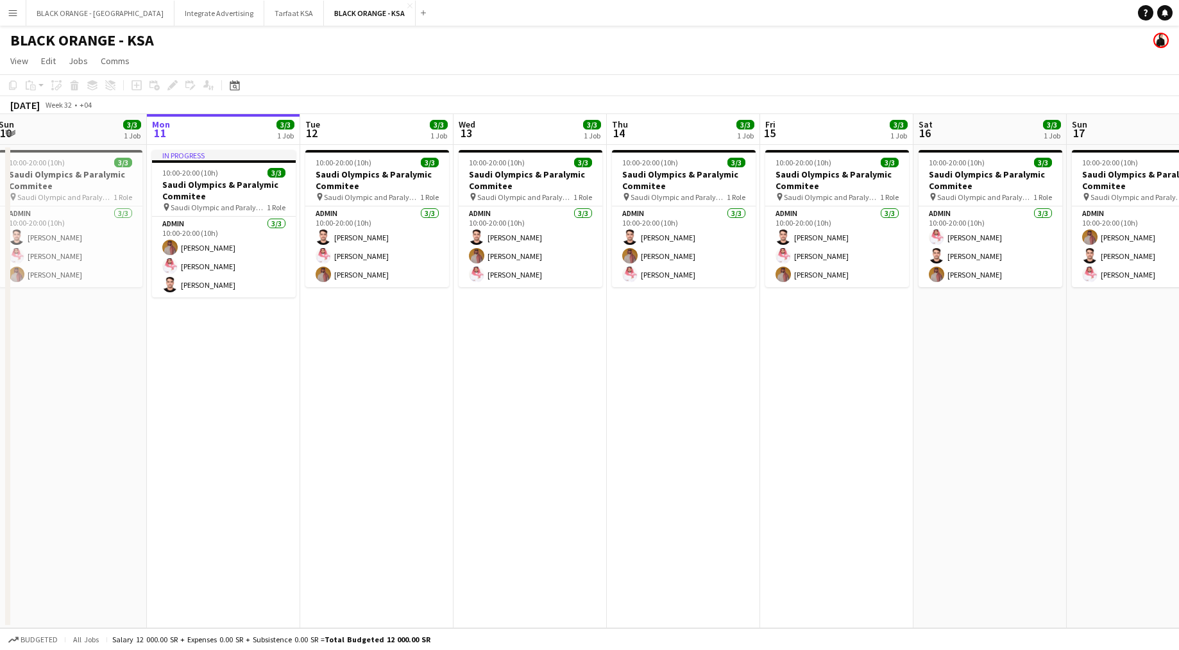
click at [450, 378] on app-date-cell "10:00-20:00 (10h) 3/3 Saudi Olympics & Paralymic Commitee pin [DEMOGRAPHIC_DATA…" at bounding box center [376, 387] width 153 height 484
